Goal: Task Accomplishment & Management: Manage account settings

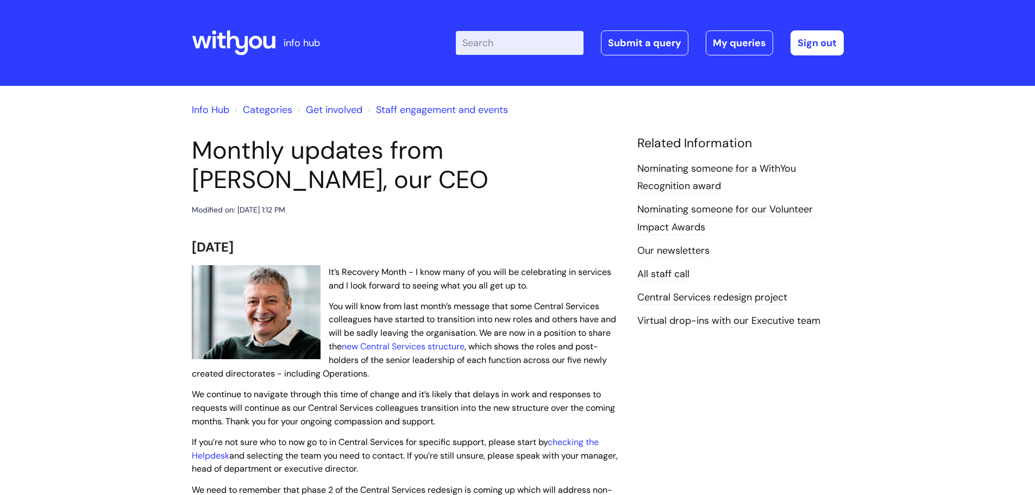
scroll to position [54, 0]
click at [738, 40] on link "My queries" at bounding box center [739, 42] width 67 height 25
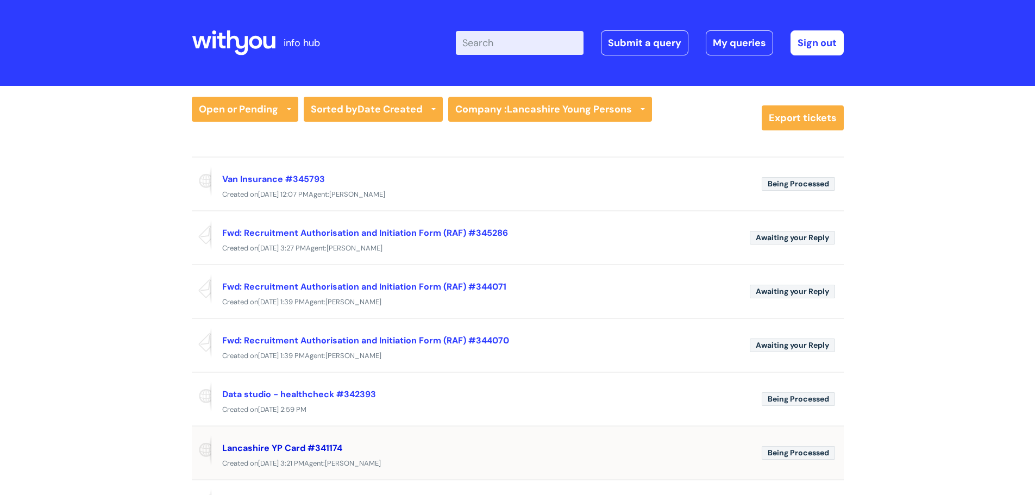
click at [284, 448] on link "Lancashire YP Card #341174" at bounding box center [282, 447] width 120 height 11
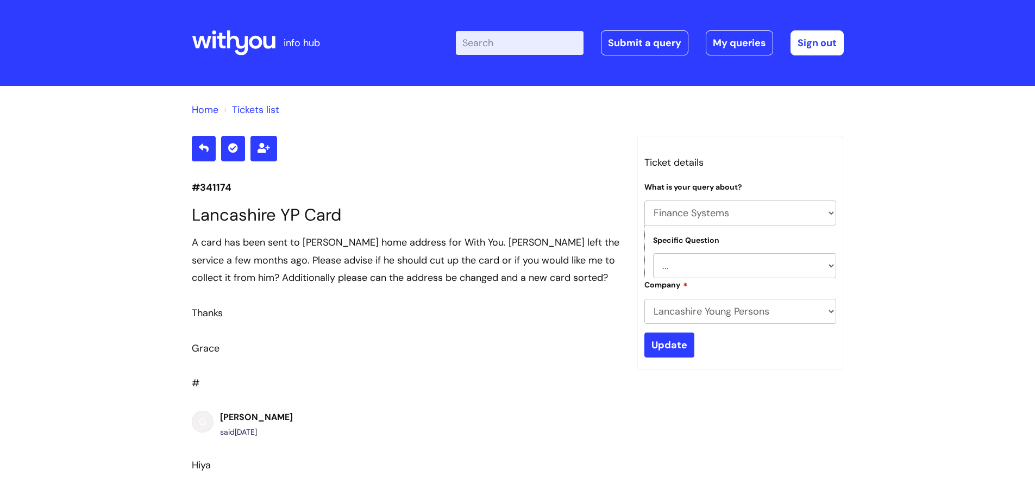
select select "Finance Systems"
drag, startPoint x: 236, startPoint y: 187, endPoint x: 152, endPoint y: 187, distance: 84.2
